Goal: Task Accomplishment & Management: Complete application form

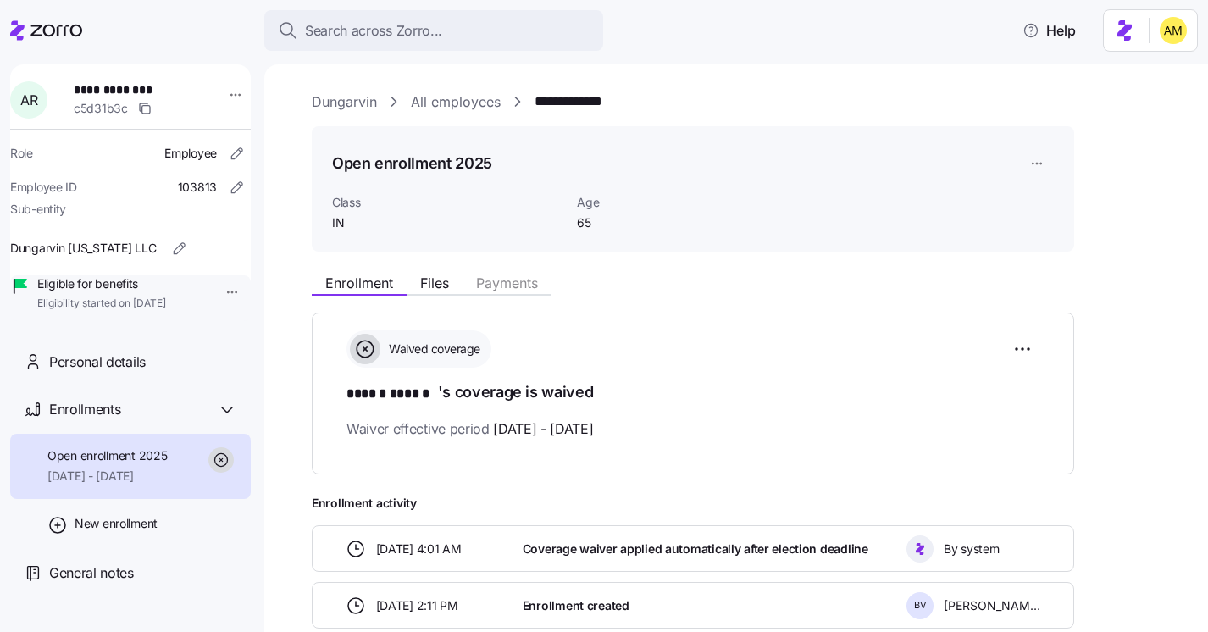
click at [336, 97] on link "Dungarvin" at bounding box center [344, 102] width 65 height 21
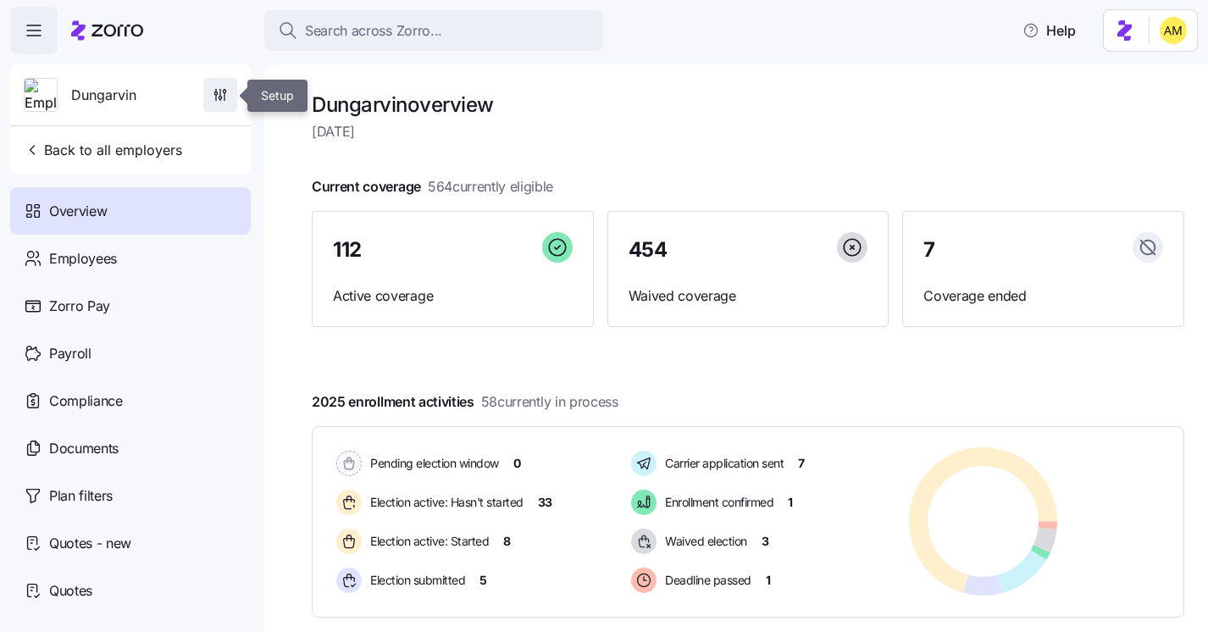
click at [220, 93] on icon "button" at bounding box center [220, 94] width 17 height 17
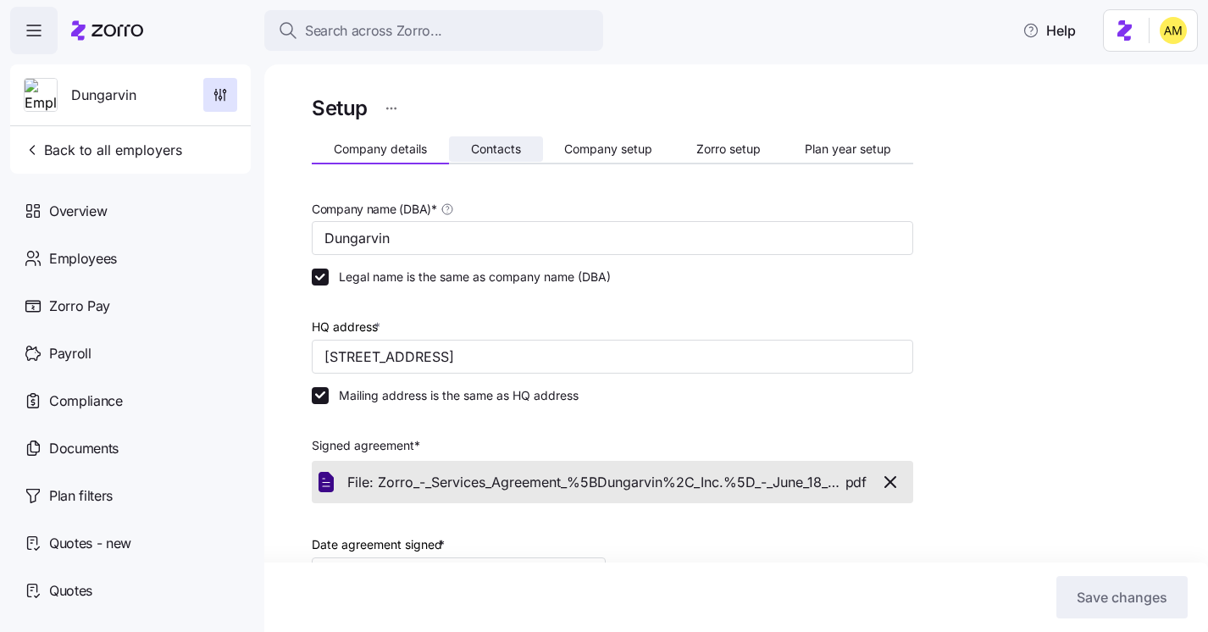
click at [506, 157] on button "Contacts" at bounding box center [496, 148] width 94 height 25
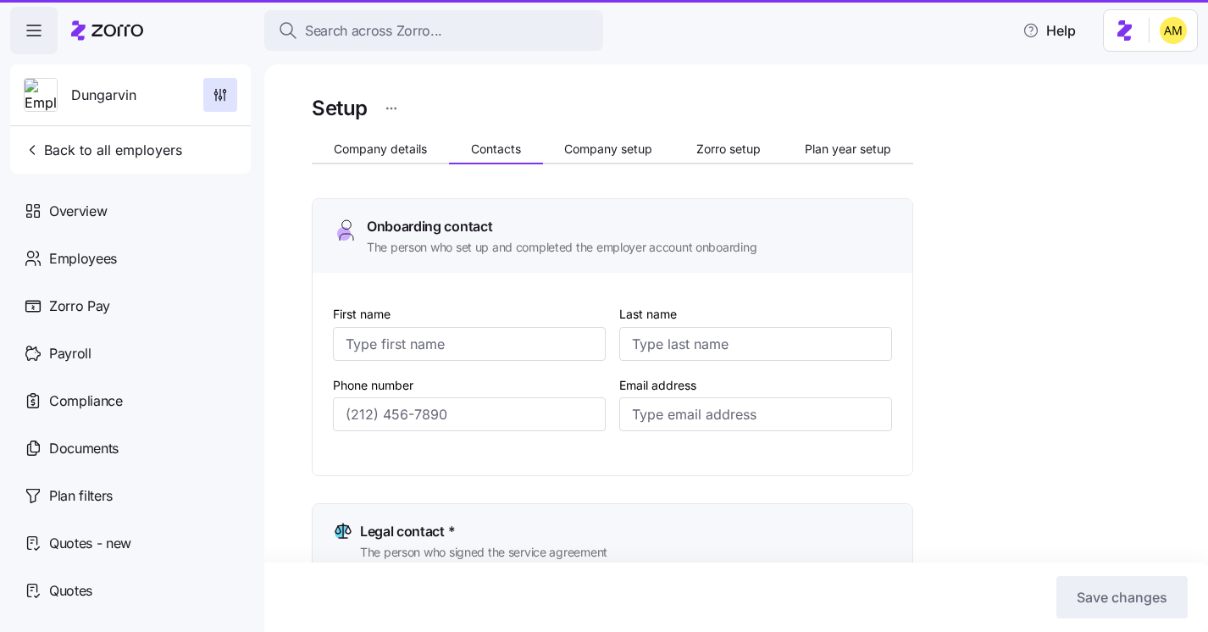
type input "Melanie"
type input "Siepker"
type input "msiepker@dungarvin.com"
type input "Debi"
type input "Allsup"
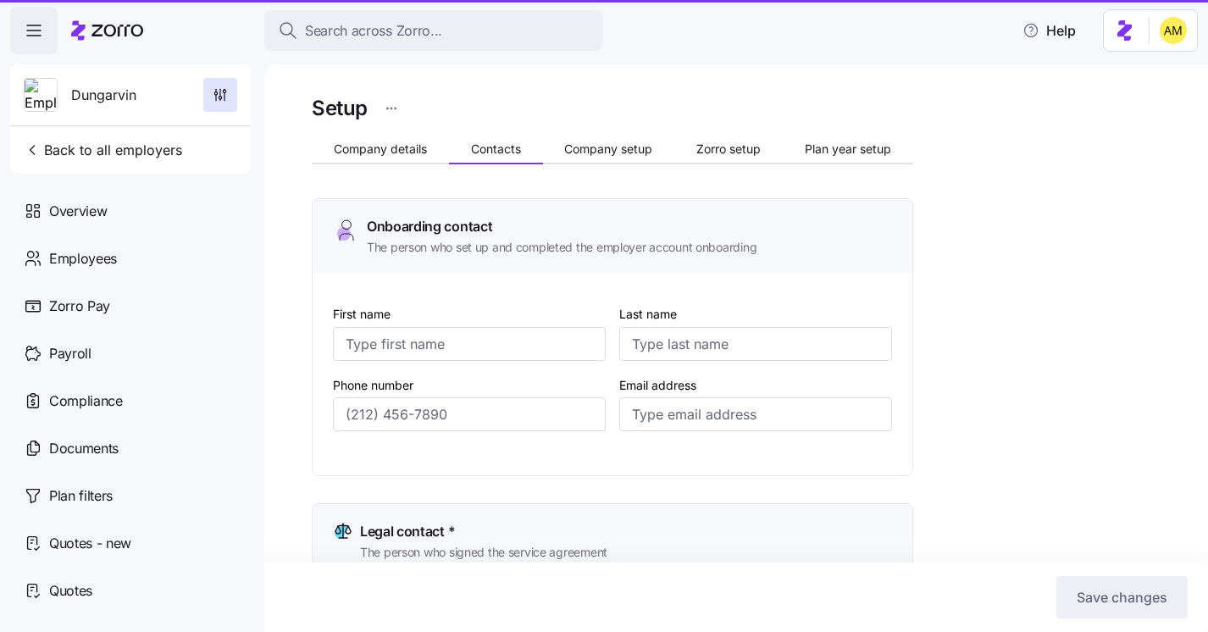
type input "dallsup@dungarvin.com"
type input "Shelby"
type input "Simpson"
type input "ssimpson@dungarvin.com"
type input "Ryan"
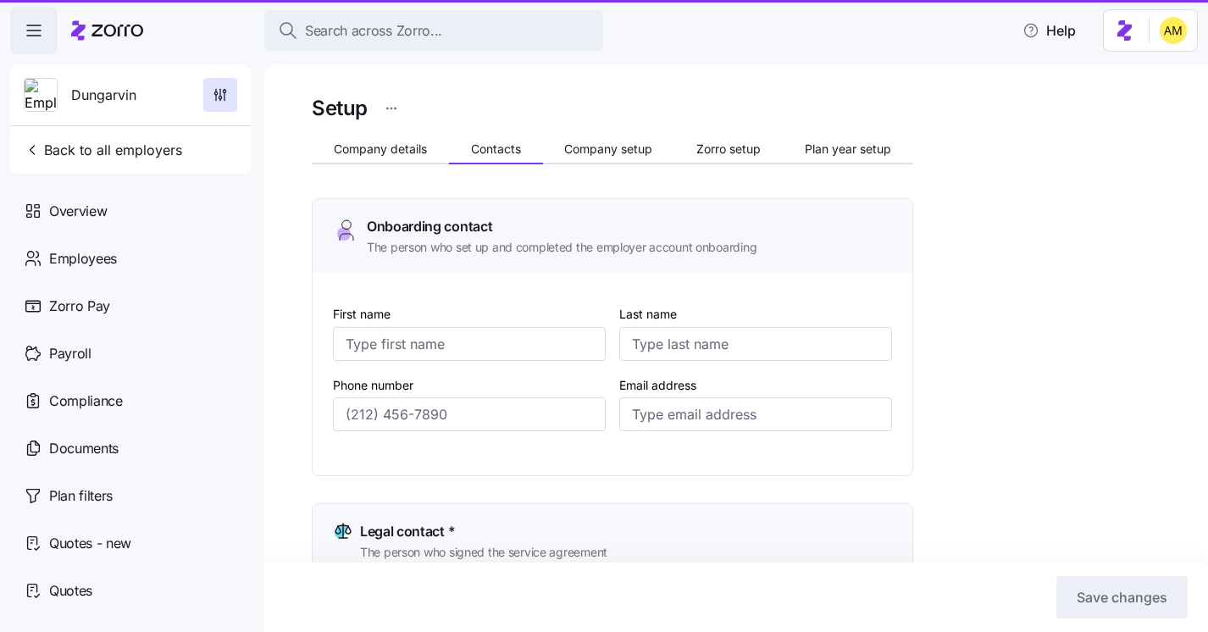
type input "Theisen"
type input "rtheisen@dungarvin.com"
type input "(651) 789-5911"
type input "(651) 789-5914"
type input "(651) 789-5938"
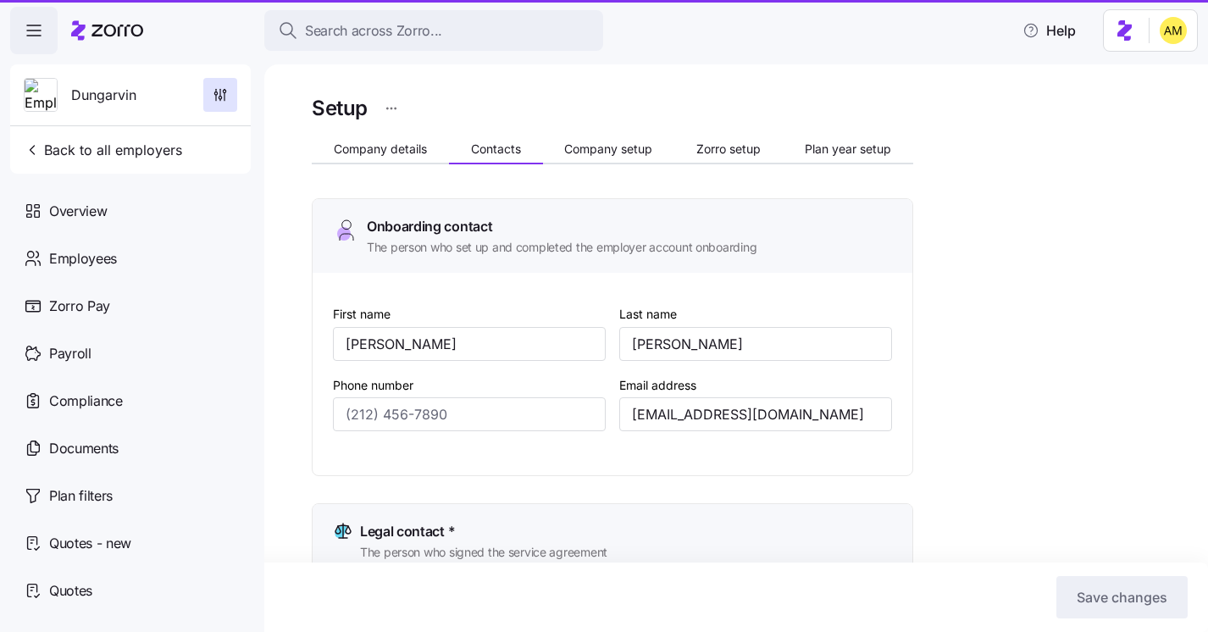
type input "(651) 789-5941"
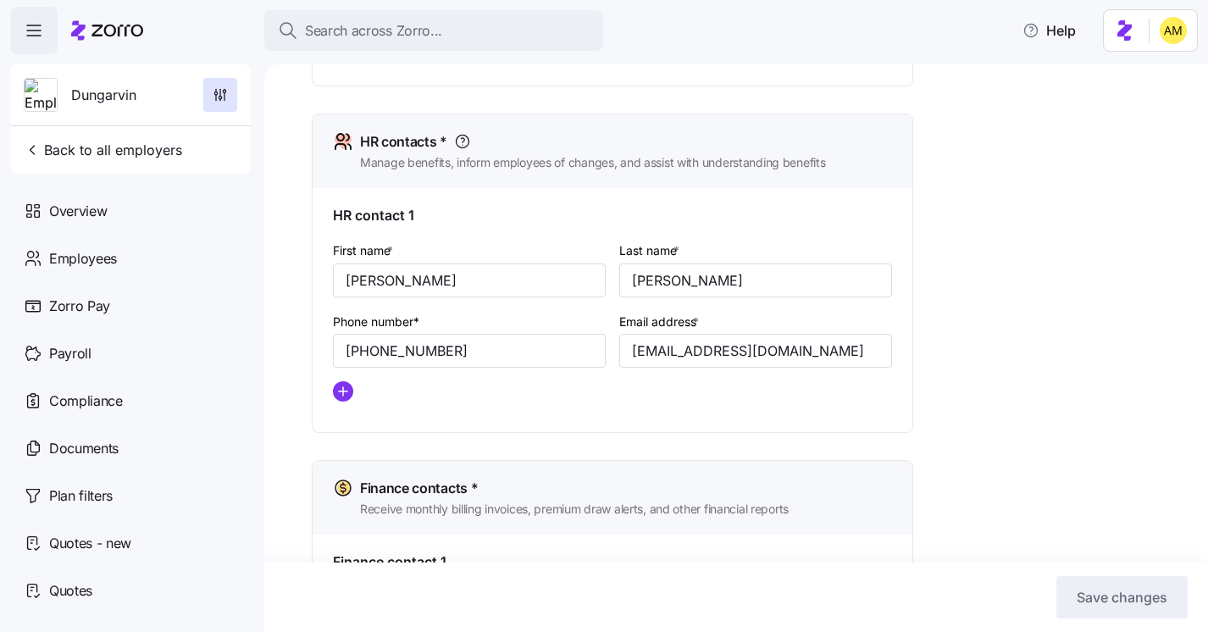
scroll to position [696, 0]
